Goal: Task Accomplishment & Management: Complete application form

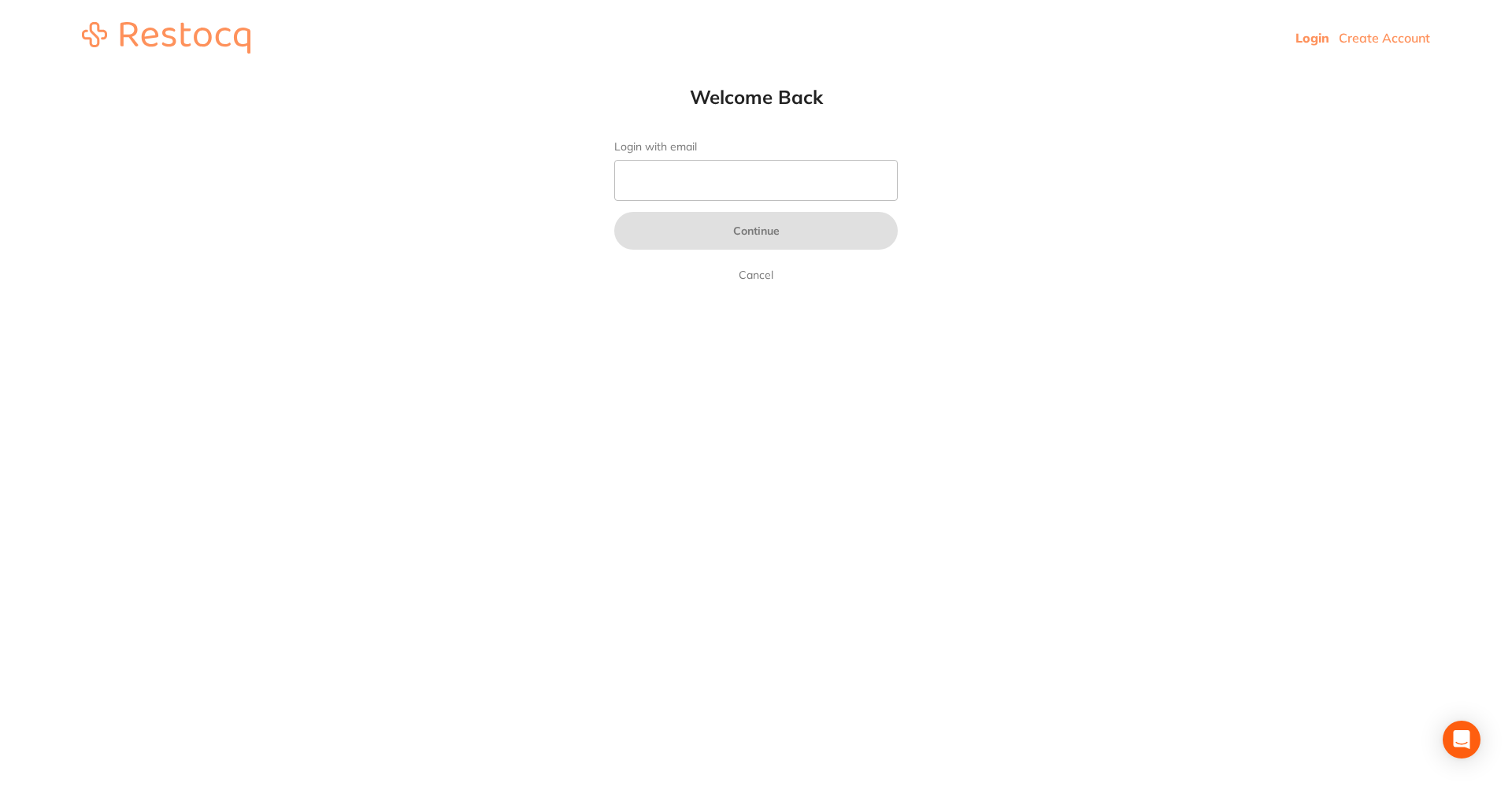
click at [1379, 25] on header "Login Create Account" at bounding box center [756, 38] width 1512 height 76
click at [1370, 41] on link "Create Account" at bounding box center [1384, 38] width 91 height 16
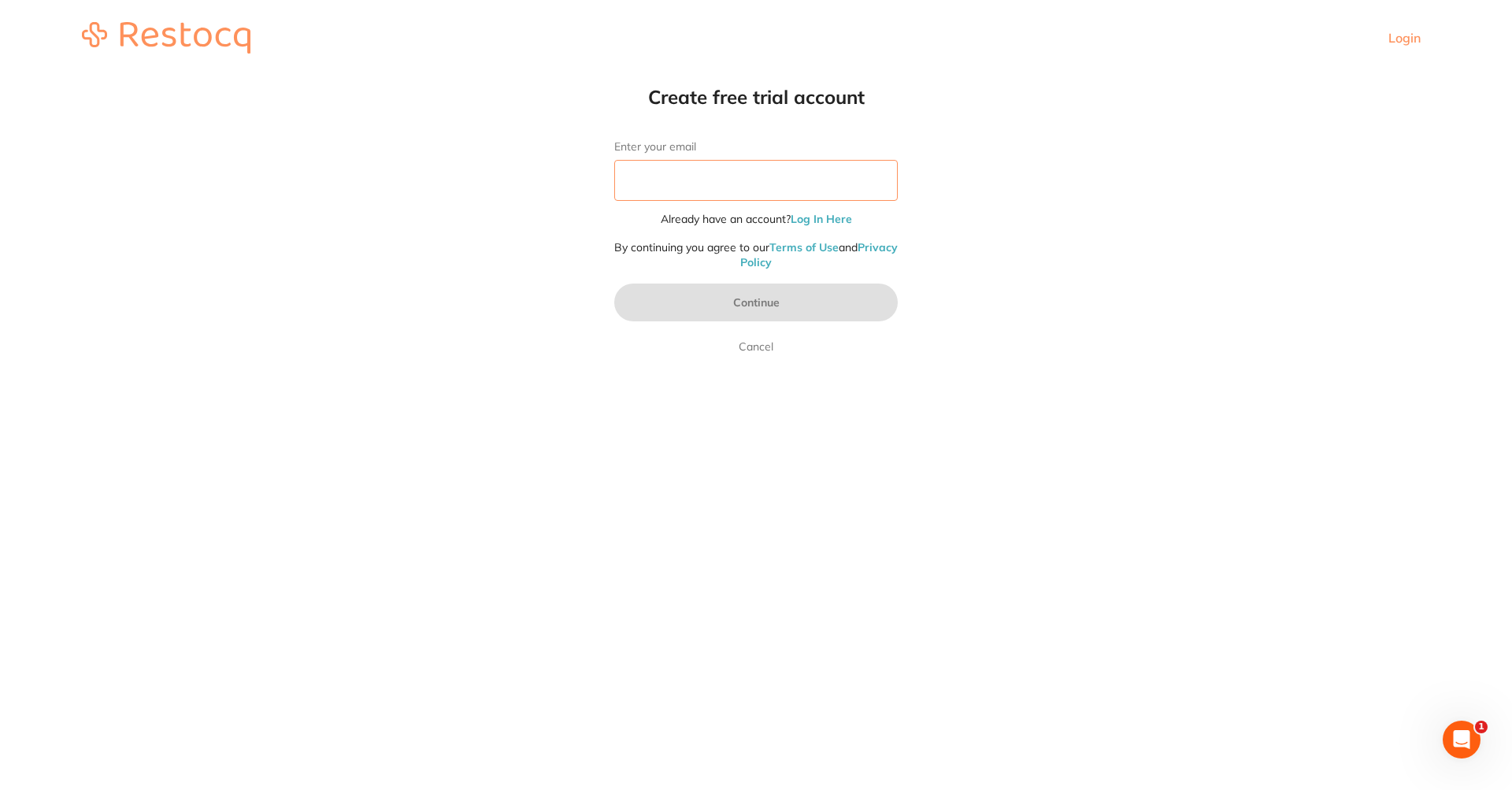
click at [764, 180] on input "Enter your email" at bounding box center [756, 179] width 283 height 41
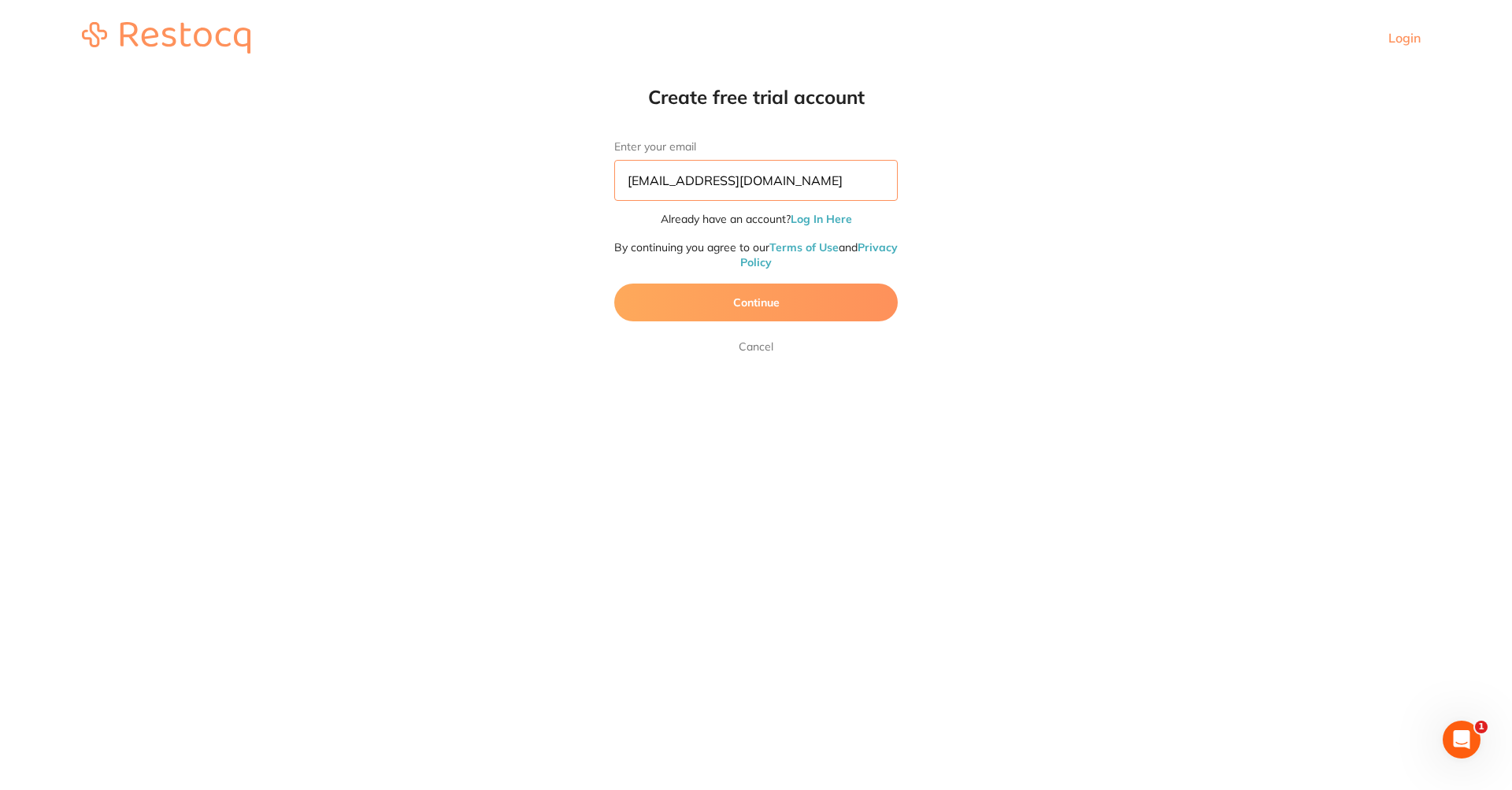
type input "[EMAIL_ADDRESS][DOMAIN_NAME]"
click at [754, 315] on button "Continue" at bounding box center [756, 302] width 283 height 38
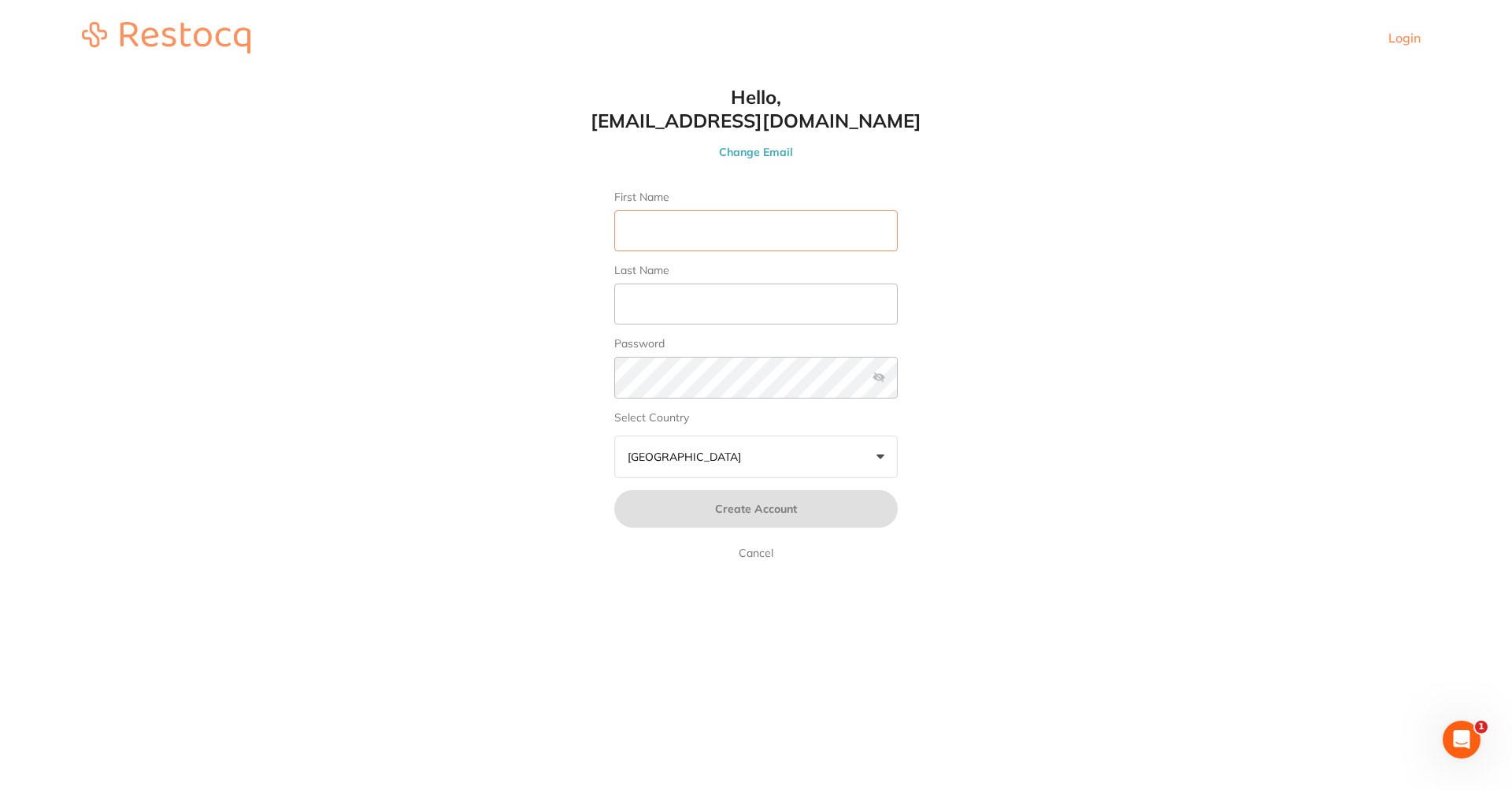
click at [756, 234] on input "First Name" at bounding box center [756, 230] width 283 height 41
type input "Afna"
click at [661, 305] on input "Last Name" at bounding box center [756, 303] width 283 height 41
type input "Test"
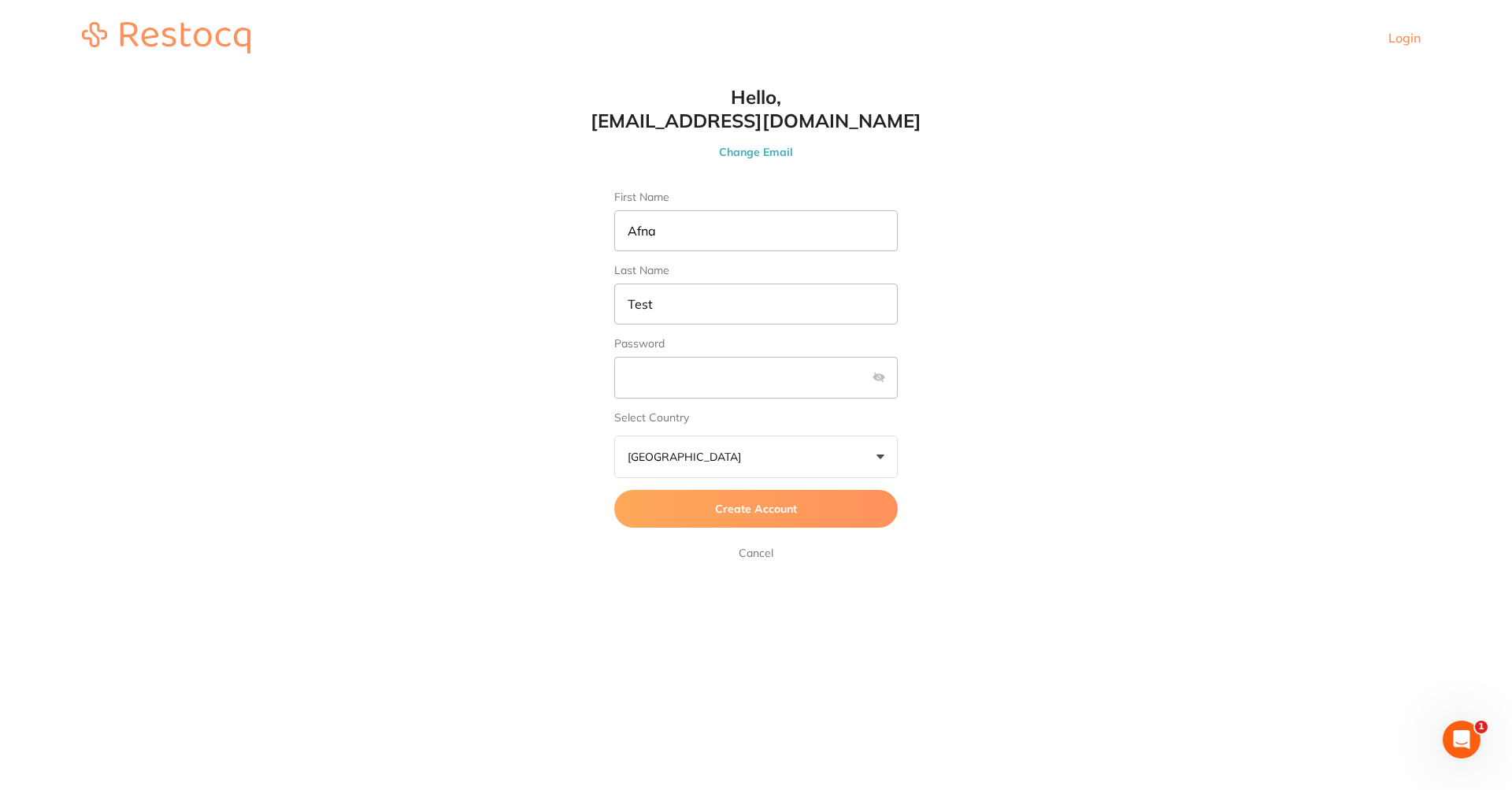
click at [674, 509] on button "Create Account" at bounding box center [756, 509] width 283 height 38
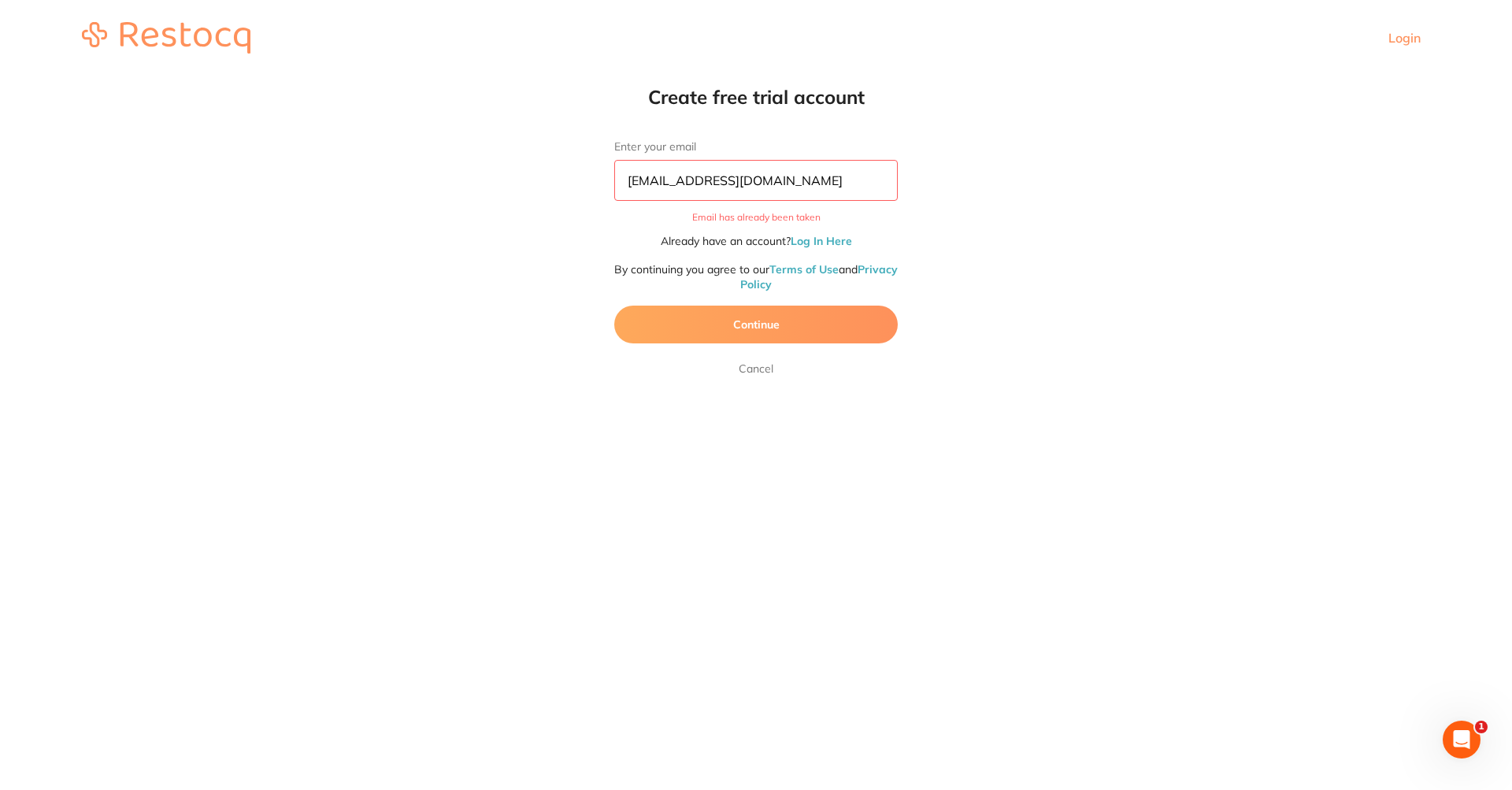
click at [1405, 44] on link "Login" at bounding box center [1405, 38] width 32 height 16
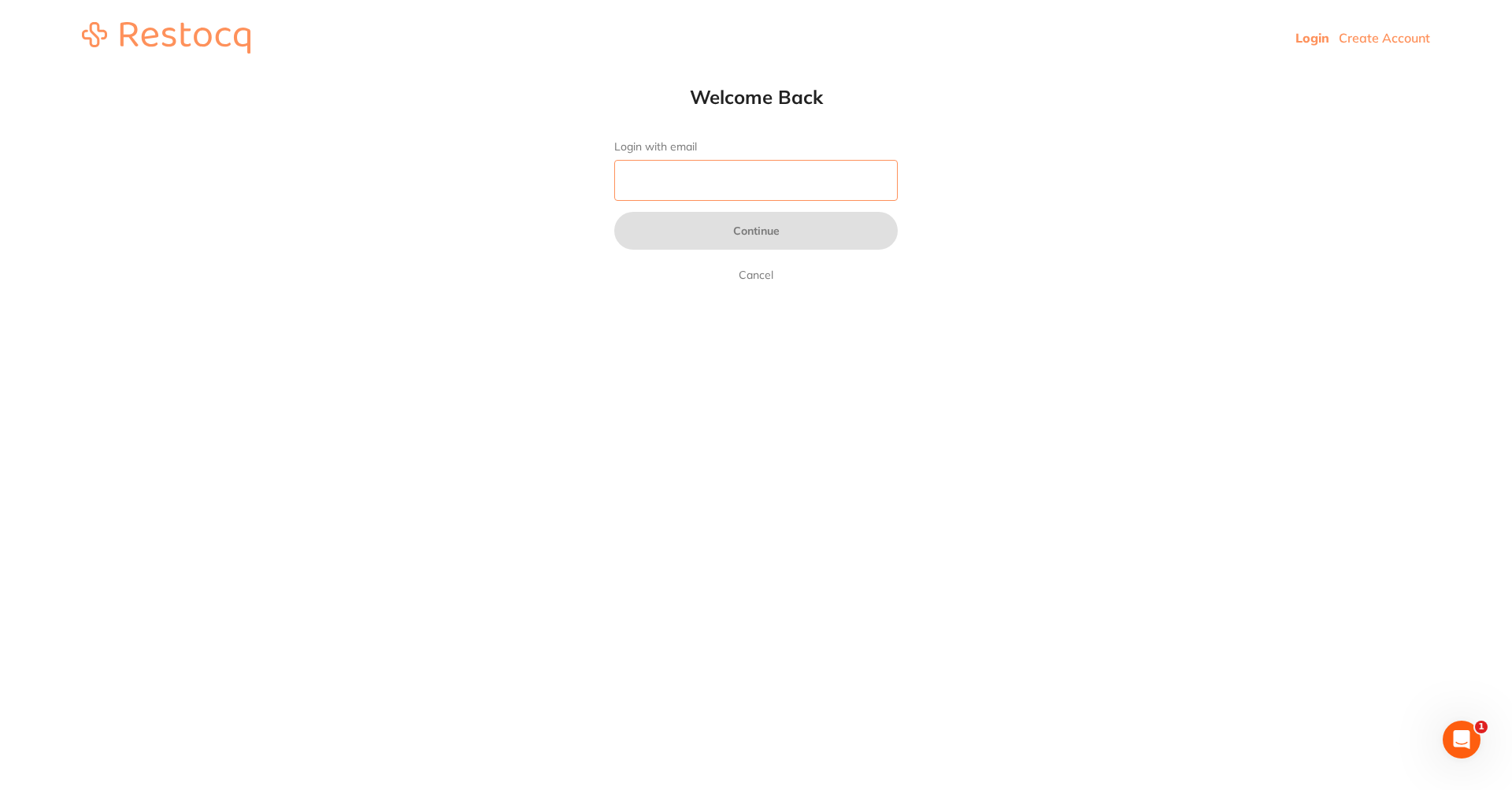
click at [793, 181] on input "Login with email" at bounding box center [756, 179] width 283 height 41
paste input "[EMAIL_ADDRESS][DOMAIN_NAME]"
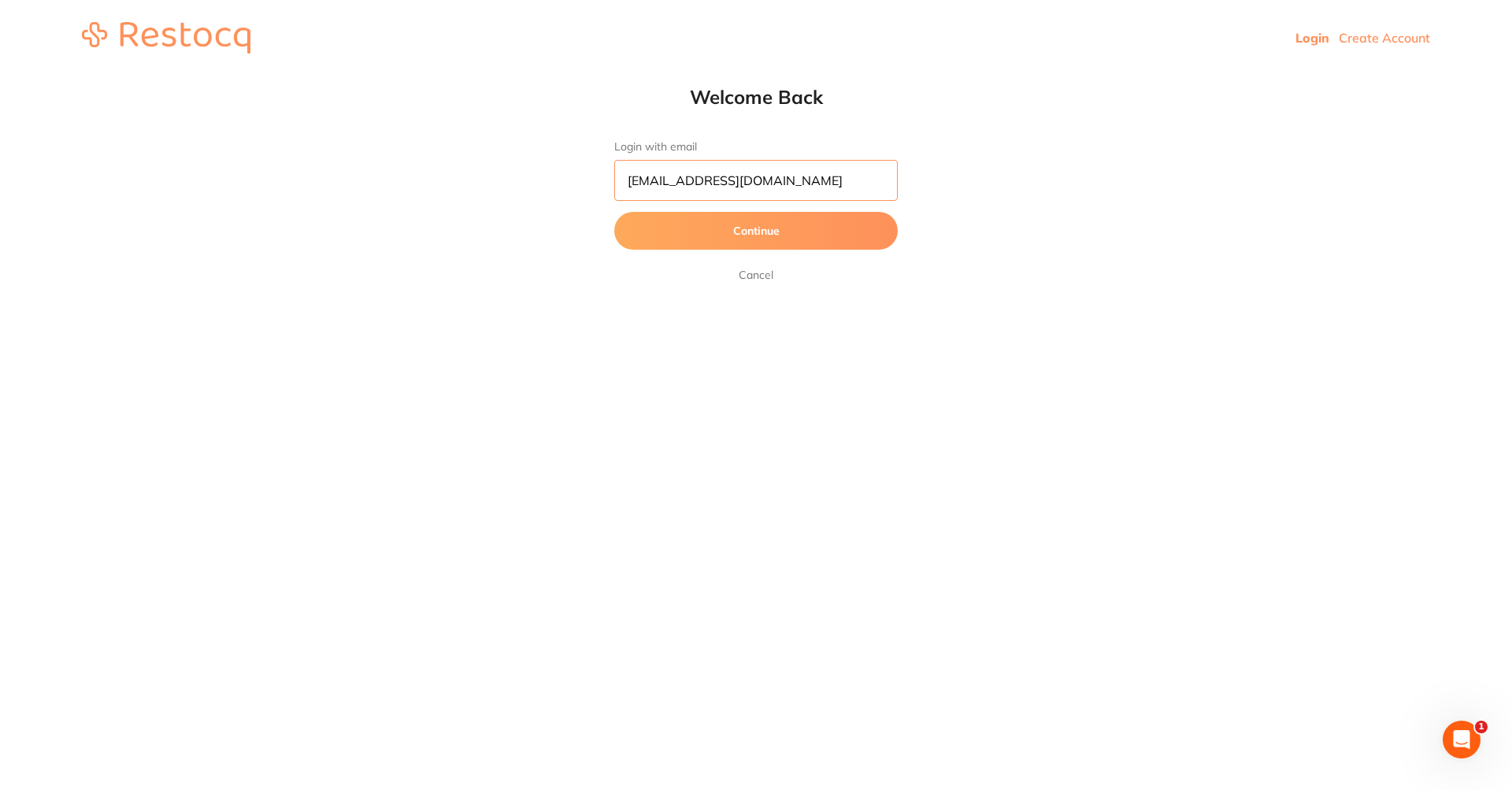
type input "[EMAIL_ADDRESS][DOMAIN_NAME]"
click at [697, 229] on button "Continue" at bounding box center [756, 231] width 283 height 38
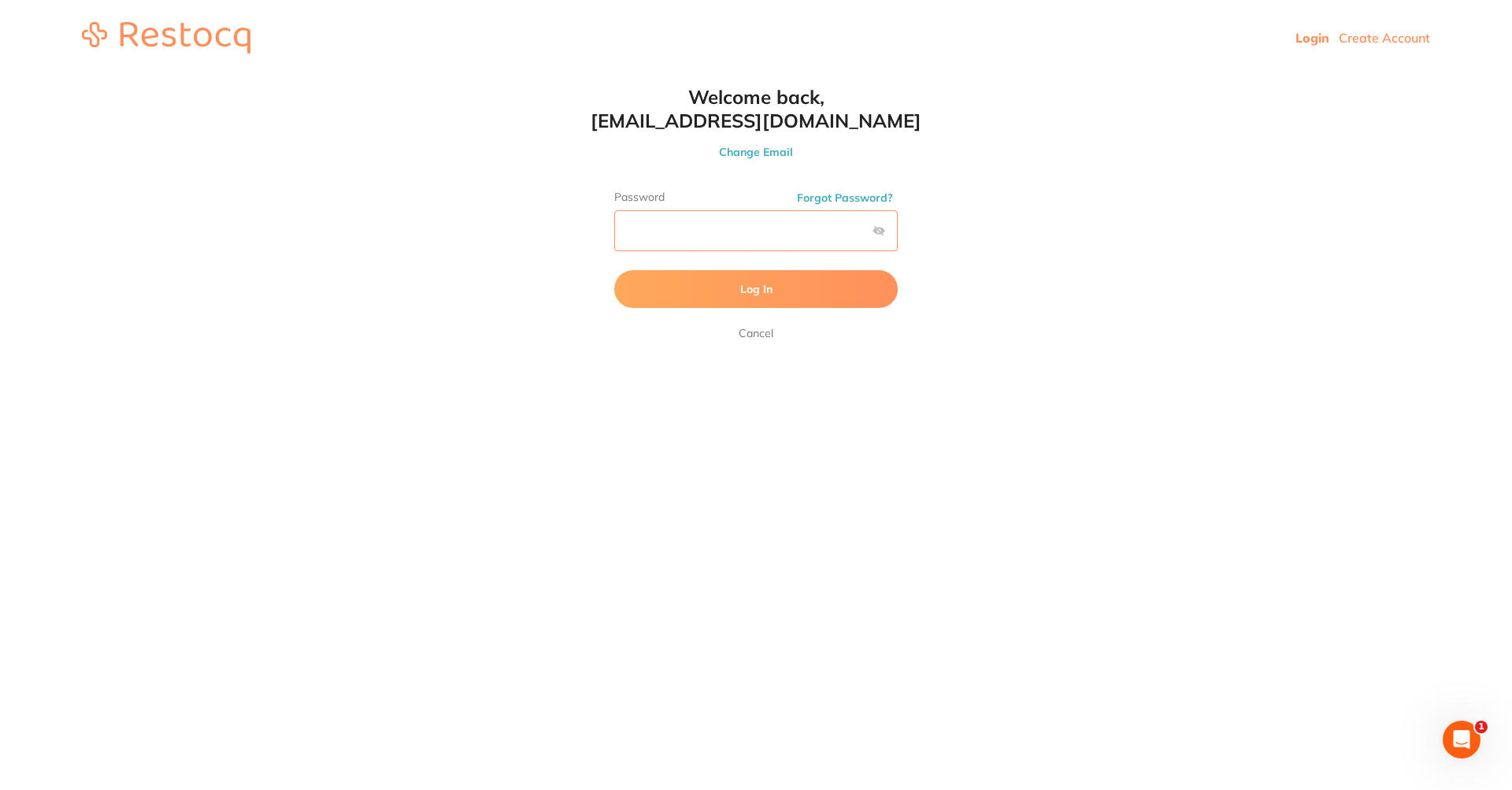
click at [614, 270] on button "Log In" at bounding box center [756, 289] width 283 height 38
